Goal: Information Seeking & Learning: Learn about a topic

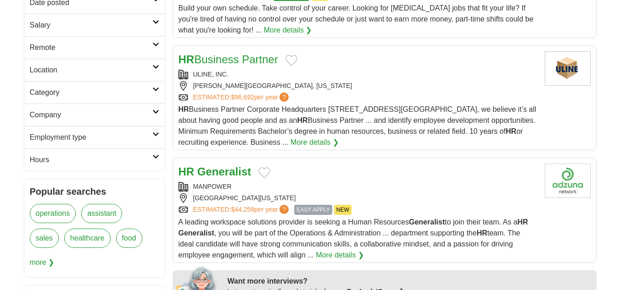
scroll to position [214, 0]
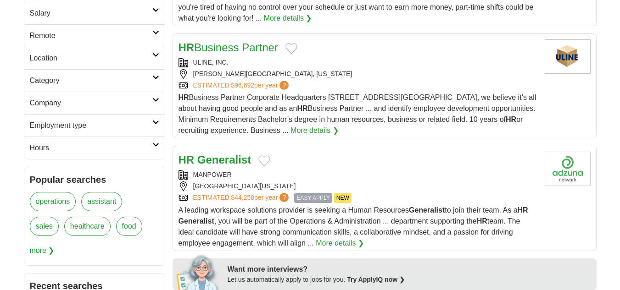
click at [313, 199] on span "EASY APPLY" at bounding box center [313, 198] width 38 height 10
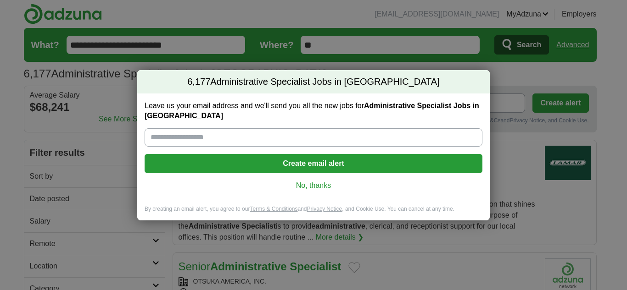
click at [326, 184] on link "No, thanks" at bounding box center [313, 186] width 323 height 10
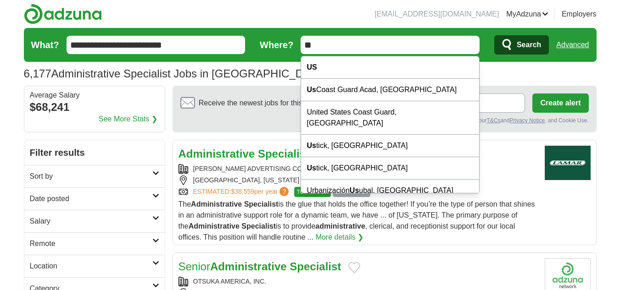
drag, startPoint x: 347, startPoint y: 48, endPoint x: 281, endPoint y: 50, distance: 66.5
click at [281, 50] on form "**********" at bounding box center [310, 45] width 572 height 34
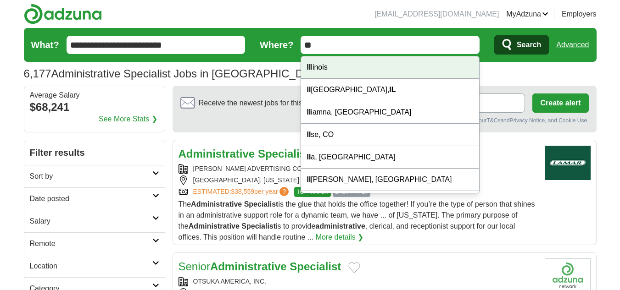
click at [365, 68] on div "Il linois" at bounding box center [390, 67] width 178 height 22
type input "********"
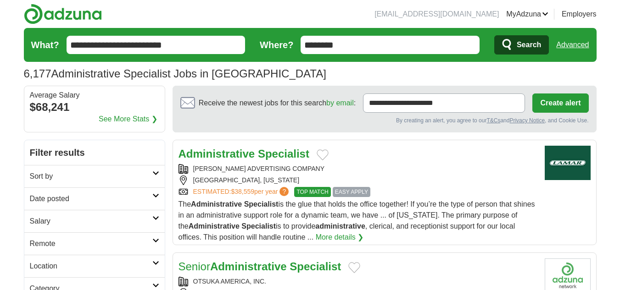
click at [523, 41] on span "Search" at bounding box center [528, 45] width 24 height 18
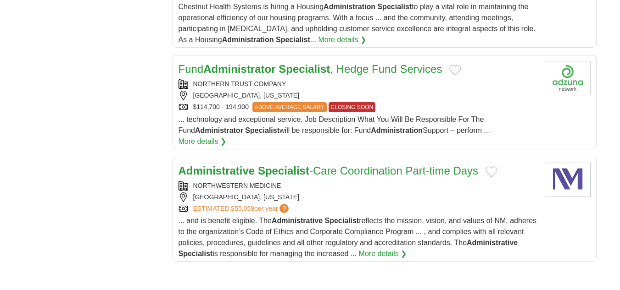
scroll to position [1021, 0]
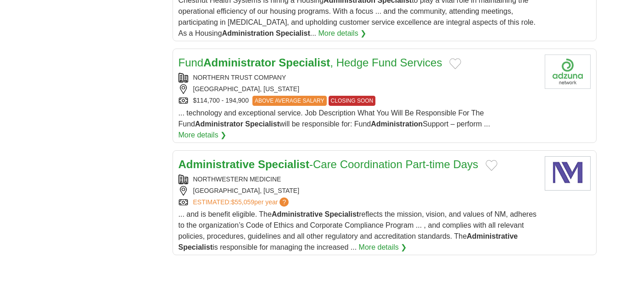
click at [289, 158] on strong "Specialist" at bounding box center [283, 164] width 51 height 12
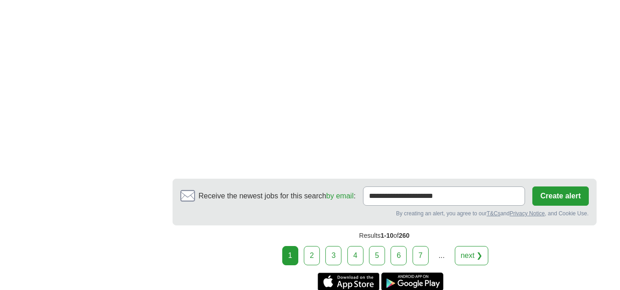
scroll to position [1571, 0]
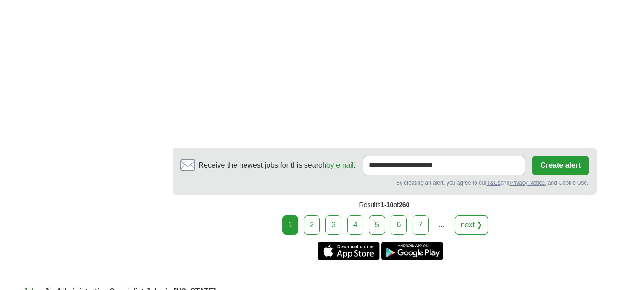
click at [472, 216] on link "next ❯" at bounding box center [472, 225] width 34 height 19
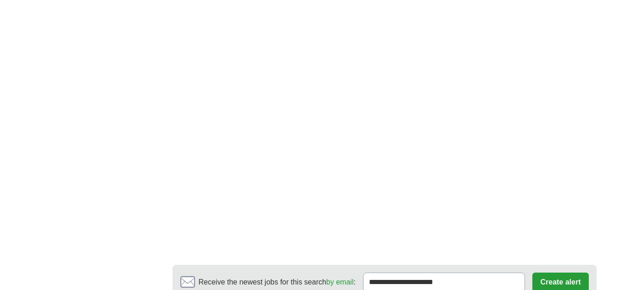
scroll to position [1491, 0]
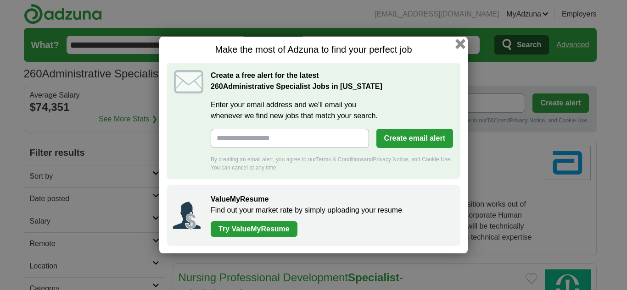
click at [459, 45] on button "button" at bounding box center [460, 44] width 10 height 10
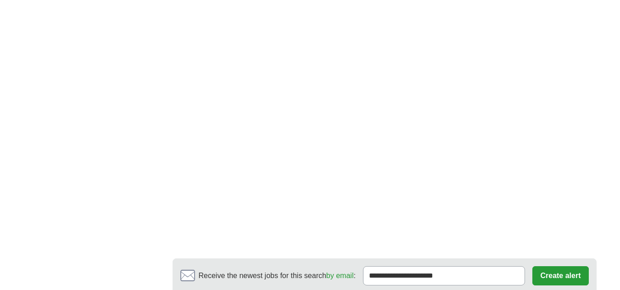
scroll to position [1760, 0]
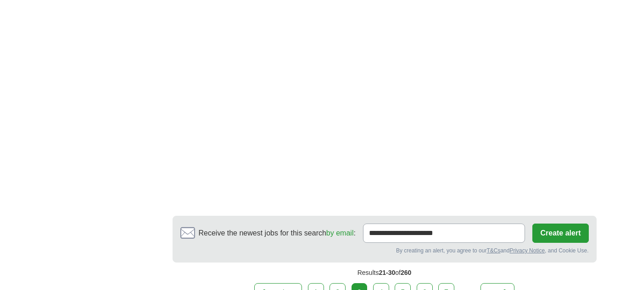
click at [382, 283] on link "4" at bounding box center [381, 292] width 16 height 19
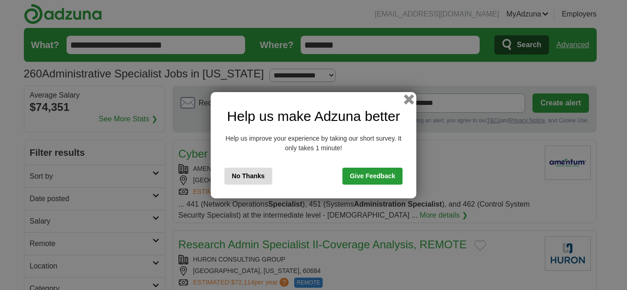
click at [407, 102] on button "button" at bounding box center [409, 99] width 10 height 10
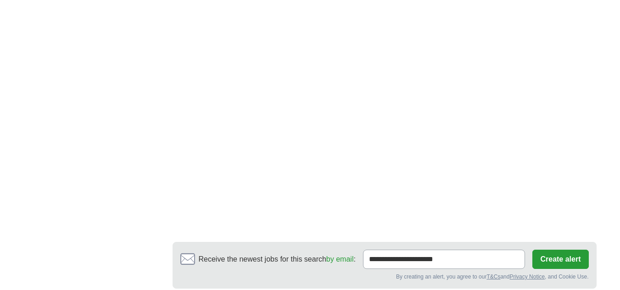
scroll to position [1478, 0]
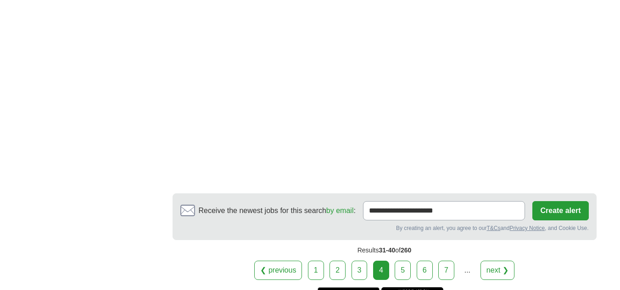
click at [405, 261] on link "5" at bounding box center [402, 270] width 16 height 19
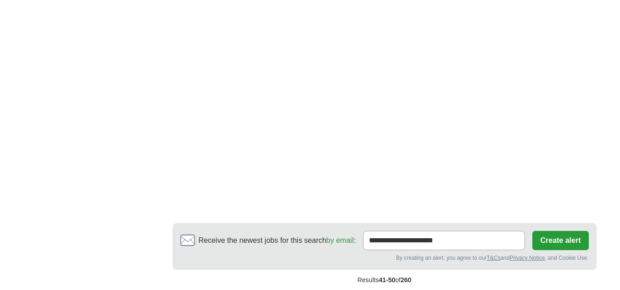
scroll to position [1602, 0]
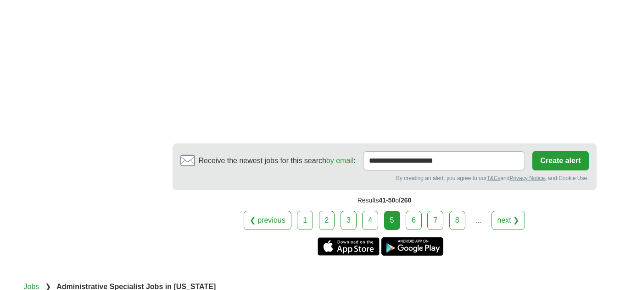
click at [411, 211] on link "6" at bounding box center [413, 220] width 16 height 19
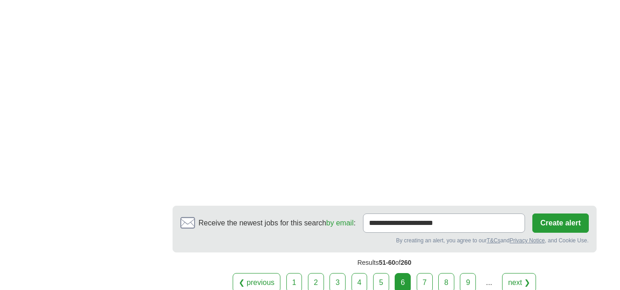
scroll to position [1504, 0]
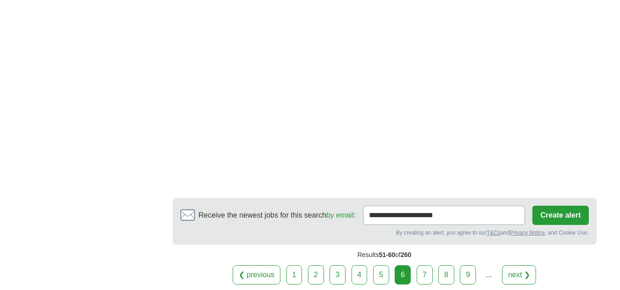
click at [422, 266] on link "7" at bounding box center [424, 275] width 16 height 19
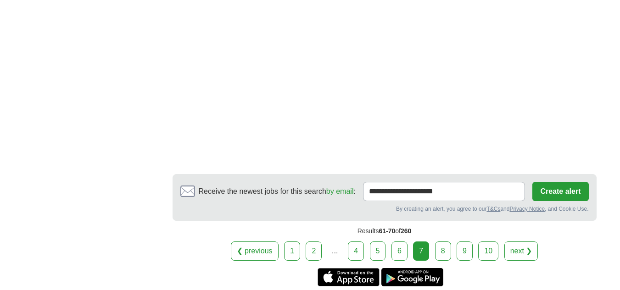
scroll to position [1369, 0]
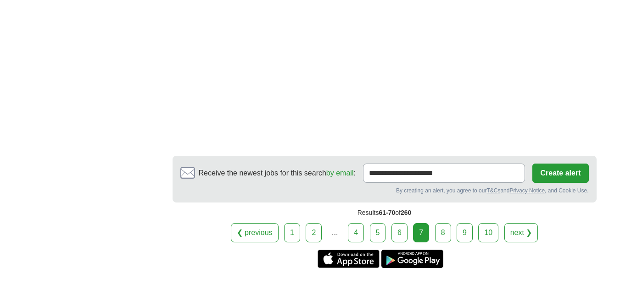
click at [445, 229] on link "8" at bounding box center [443, 232] width 16 height 19
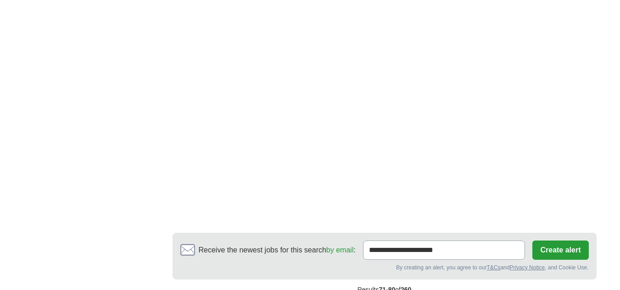
scroll to position [1460, 0]
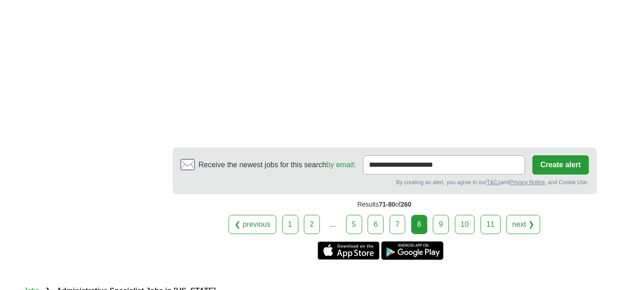
click at [442, 225] on link "9" at bounding box center [441, 224] width 16 height 19
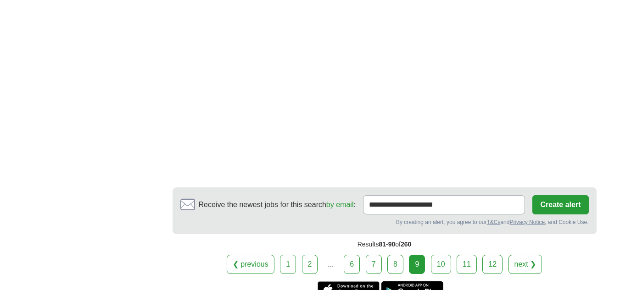
scroll to position [1413, 0]
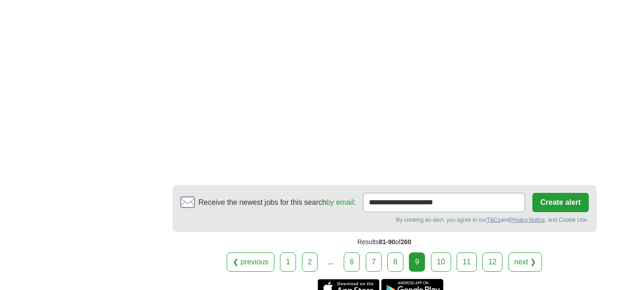
click at [444, 259] on link "10" at bounding box center [441, 262] width 20 height 19
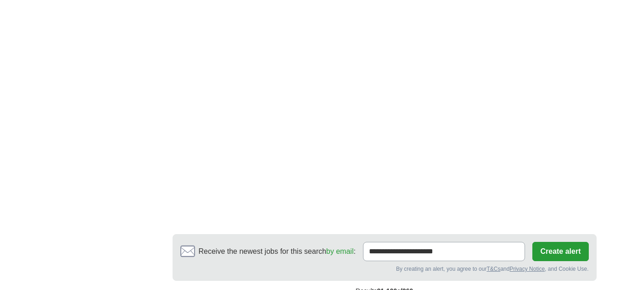
scroll to position [1607, 0]
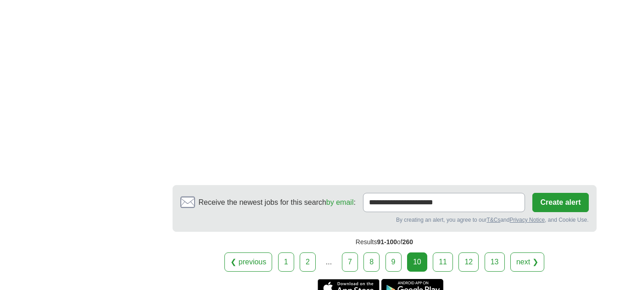
click at [444, 253] on link "11" at bounding box center [443, 262] width 20 height 19
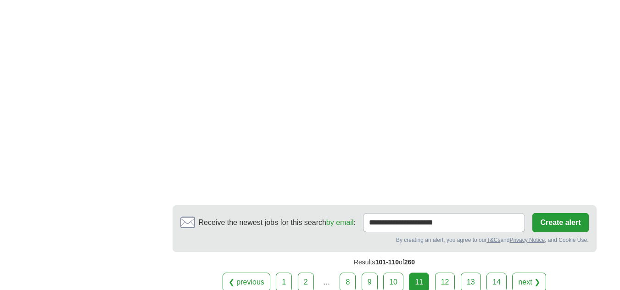
scroll to position [1448, 0]
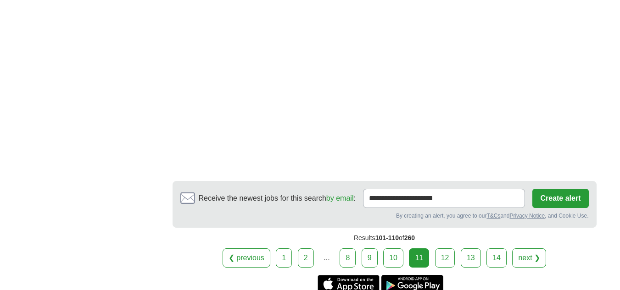
click at [443, 255] on link "12" at bounding box center [445, 258] width 20 height 19
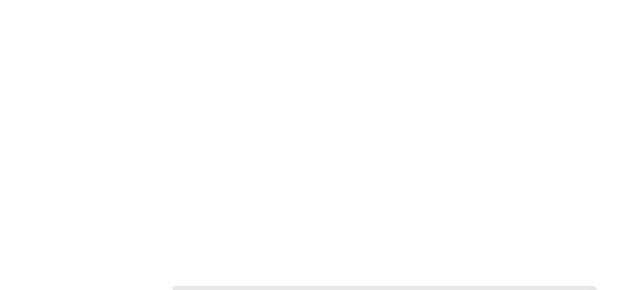
scroll to position [1449, 0]
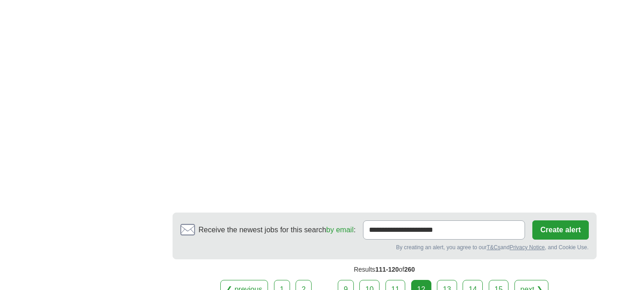
click at [449, 280] on link "13" at bounding box center [447, 289] width 20 height 19
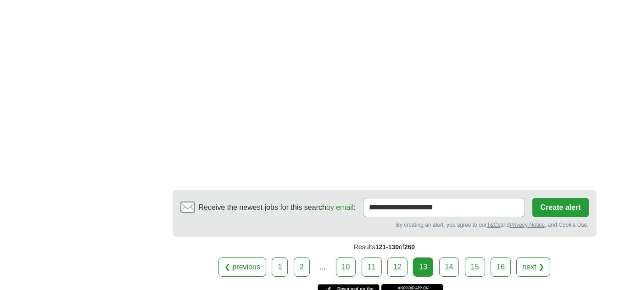
scroll to position [1248, 0]
click at [447, 257] on link "14" at bounding box center [449, 266] width 20 height 19
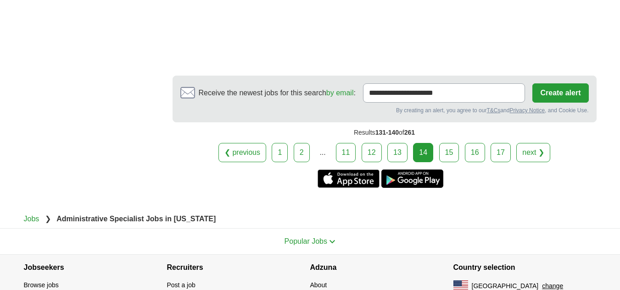
scroll to position [1406, 0]
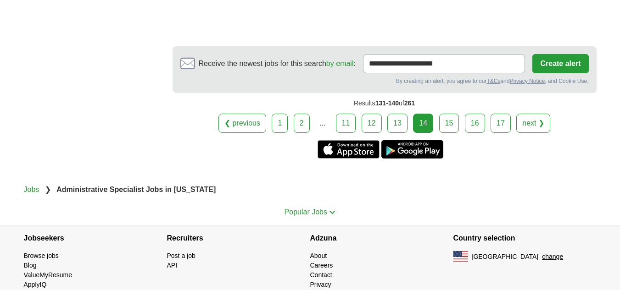
click at [447, 114] on link "15" at bounding box center [449, 123] width 20 height 19
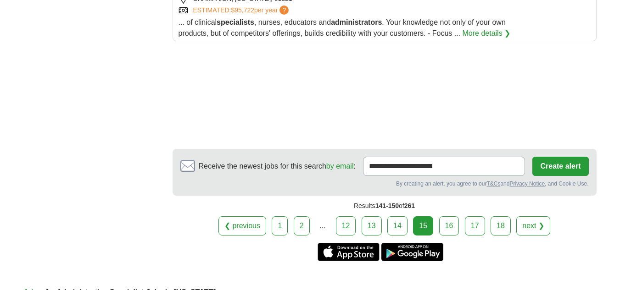
scroll to position [1149, 0]
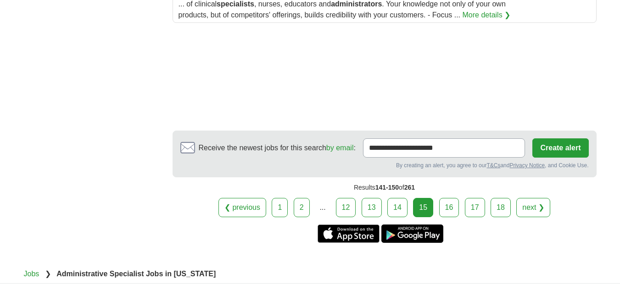
click at [450, 204] on link "16" at bounding box center [449, 207] width 20 height 19
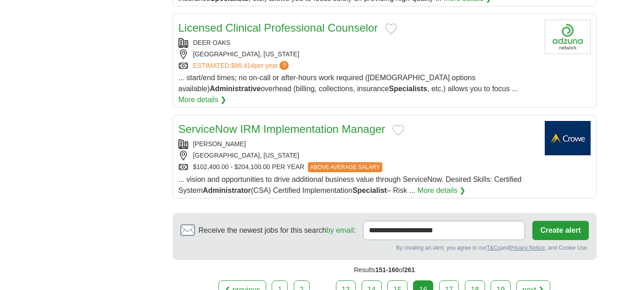
scroll to position [1009, 0]
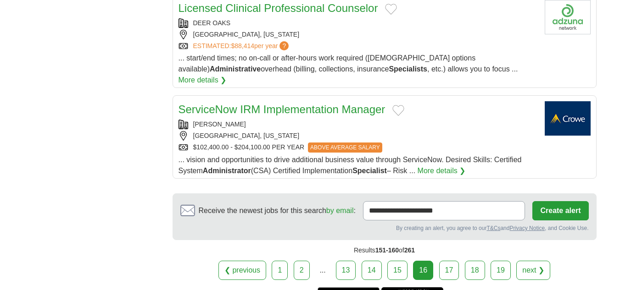
click at [455, 261] on link "17" at bounding box center [449, 270] width 20 height 19
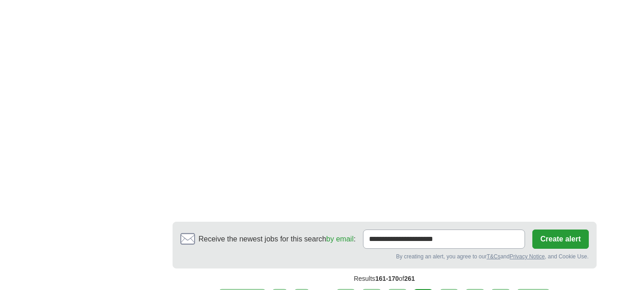
scroll to position [1504, 0]
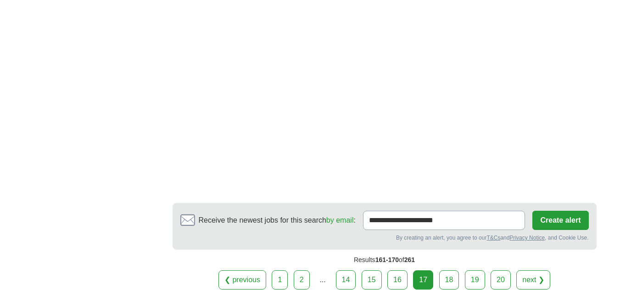
click at [475, 271] on link "19" at bounding box center [475, 280] width 20 height 19
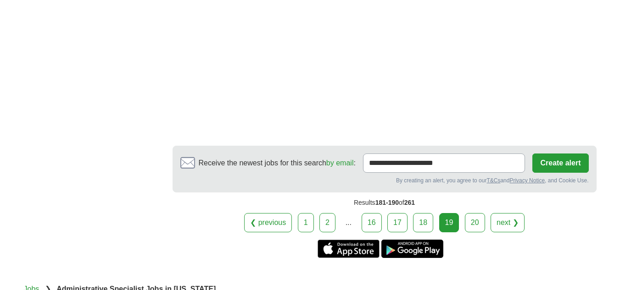
scroll to position [1456, 0]
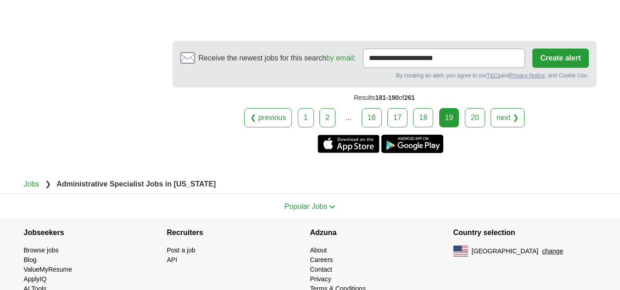
click at [477, 108] on link "20" at bounding box center [475, 117] width 20 height 19
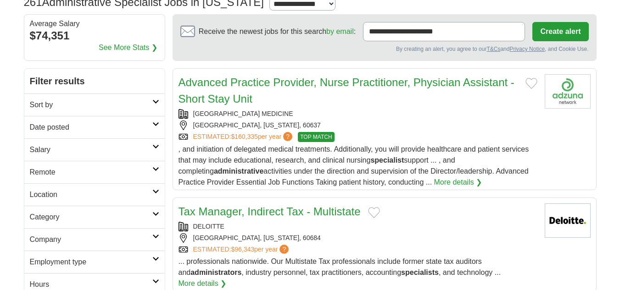
scroll to position [73, 0]
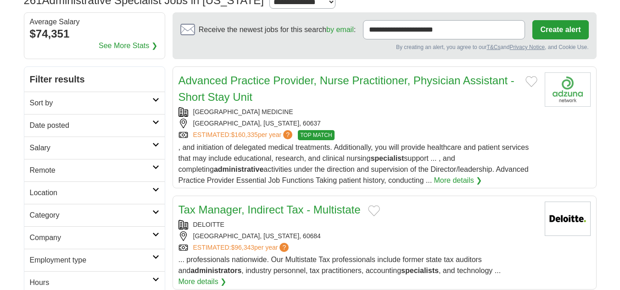
click at [128, 170] on h2 "Remote" at bounding box center [91, 170] width 122 height 11
click at [101, 187] on div "Remote jobs" at bounding box center [94, 193] width 140 height 22
click at [57, 193] on link "Remote jobs" at bounding box center [50, 193] width 41 height 8
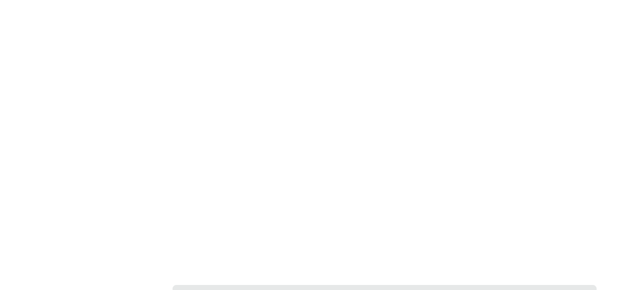
scroll to position [1601, 0]
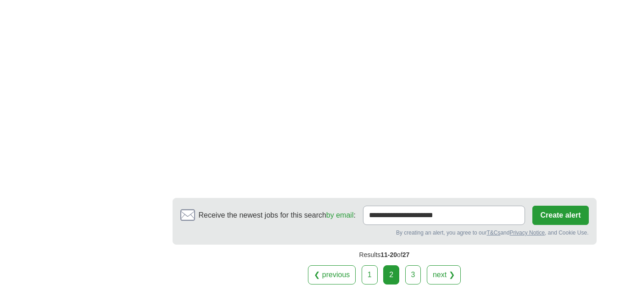
click at [414, 266] on link "3" at bounding box center [413, 275] width 16 height 19
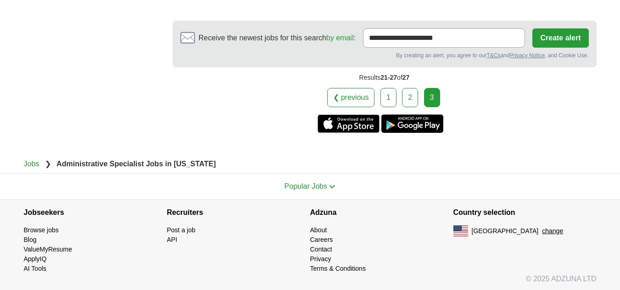
scroll to position [1428, 0]
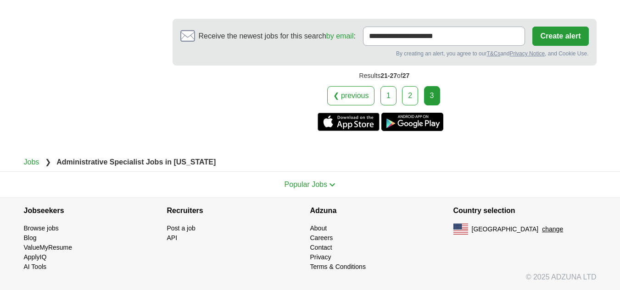
click at [430, 95] on div "3" at bounding box center [432, 95] width 16 height 19
